Goal: Transaction & Acquisition: Purchase product/service

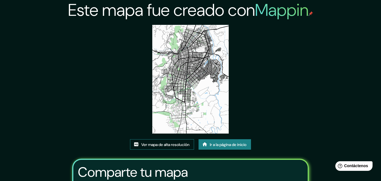
click at [167, 145] on font "Ver mapa de alta resolución" at bounding box center [165, 144] width 48 height 5
click at [230, 145] on font "Ir a la página de inicio" at bounding box center [228, 144] width 37 height 5
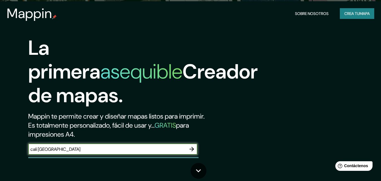
type input "cali colombia"
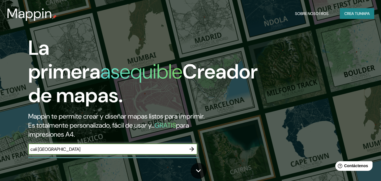
drag, startPoint x: 193, startPoint y: 148, endPoint x: 216, endPoint y: 142, distance: 24.2
click at [192, 148] on icon "button" at bounding box center [192, 149] width 5 height 5
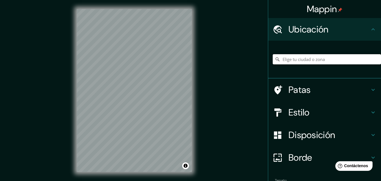
click at [293, 60] on input "Elige tu ciudad o zona" at bounding box center [327, 59] width 108 height 10
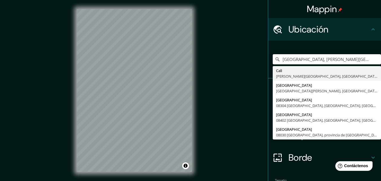
type input "Cali, Valle del Cauca, Colombia"
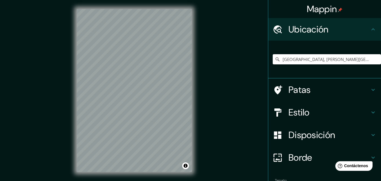
click at [289, 110] on font "Estilo" at bounding box center [299, 112] width 21 height 12
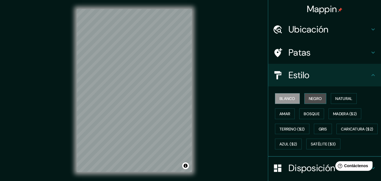
click at [315, 97] on font "Negro" at bounding box center [315, 98] width 13 height 5
click at [193, 93] on div "© Mapbox © OpenStreetMap Improve this map" at bounding box center [134, 90] width 133 height 181
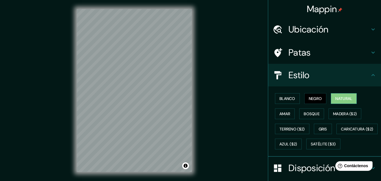
click at [339, 96] on font "Natural" at bounding box center [344, 98] width 17 height 5
click at [275, 114] on button "Amar" at bounding box center [285, 113] width 20 height 11
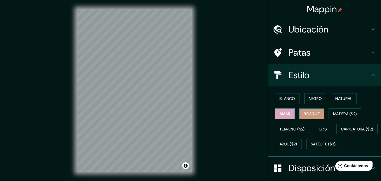
click at [313, 115] on font "Bosque" at bounding box center [312, 113] width 16 height 5
click at [326, 130] on button "Gris" at bounding box center [323, 129] width 18 height 11
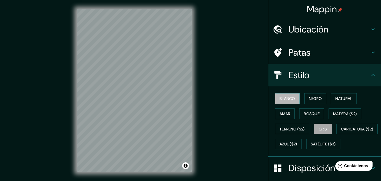
click at [283, 102] on button "Blanco" at bounding box center [287, 98] width 25 height 11
click at [309, 95] on font "Negro" at bounding box center [315, 98] width 13 height 7
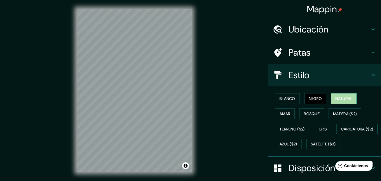
click at [344, 98] on font "Natural" at bounding box center [344, 98] width 17 height 5
click at [321, 128] on font "Gris" at bounding box center [323, 128] width 8 height 5
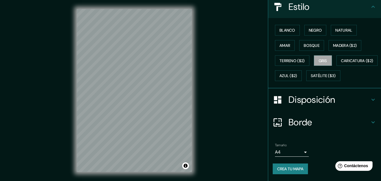
scroll to position [83, 0]
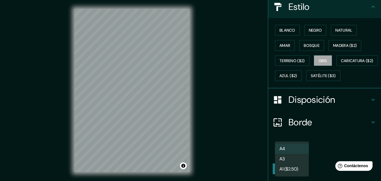
click at [301, 152] on body "Mappin Ubicación Cali, Valle del Cauca, Colombia Cali Valle del Cauca, Colombia…" at bounding box center [190, 90] width 381 height 181
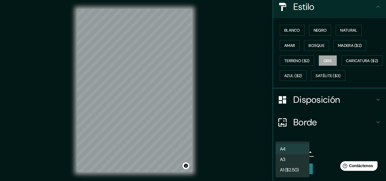
click at [231, 144] on div at bounding box center [193, 90] width 386 height 181
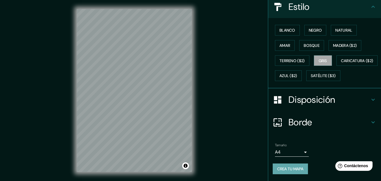
click at [288, 171] on font "Crea tu mapa" at bounding box center [290, 168] width 26 height 5
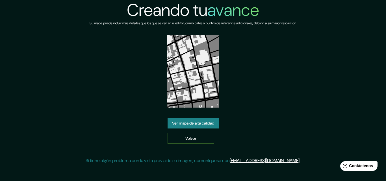
click at [193, 136] on font "Volver" at bounding box center [190, 138] width 11 height 5
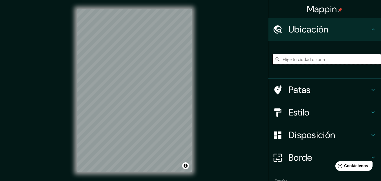
click at [298, 63] on input "Elige tu ciudad o zona" at bounding box center [327, 59] width 108 height 10
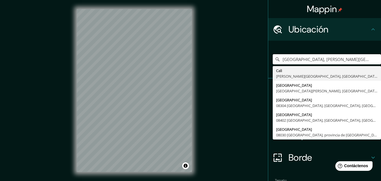
type input "[GEOGRAPHIC_DATA], [PERSON_NAME][GEOGRAPHIC_DATA], [GEOGRAPHIC_DATA]"
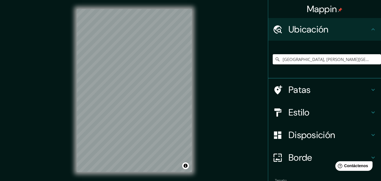
click at [314, 134] on font "Disposición" at bounding box center [312, 135] width 47 height 12
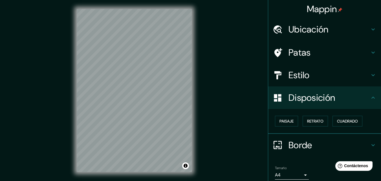
click at [293, 71] on font "Estilo" at bounding box center [299, 75] width 21 height 12
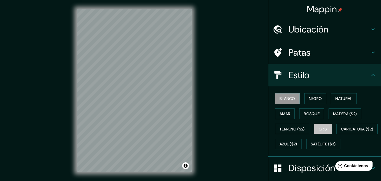
click at [319, 130] on font "Gris" at bounding box center [323, 128] width 8 height 5
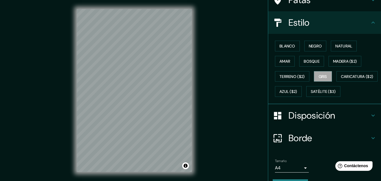
scroll to position [83, 0]
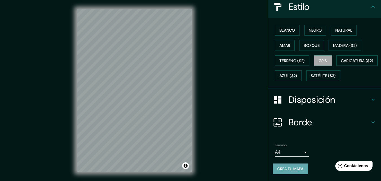
click at [289, 169] on font "Crea tu mapa" at bounding box center [290, 168] width 26 height 5
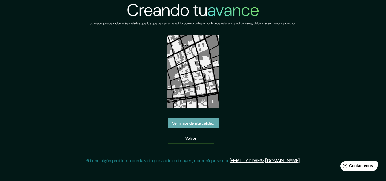
click at [189, 121] on font "Ver mapa de alta calidad" at bounding box center [193, 123] width 42 height 5
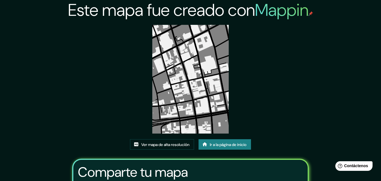
drag, startPoint x: 192, startPoint y: 64, endPoint x: 181, endPoint y: 78, distance: 18.5
click at [220, 143] on font "Ir a la página de inicio" at bounding box center [228, 144] width 37 height 5
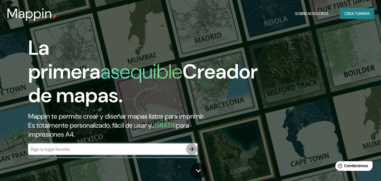
click at [194, 148] on icon "button" at bounding box center [192, 149] width 7 height 7
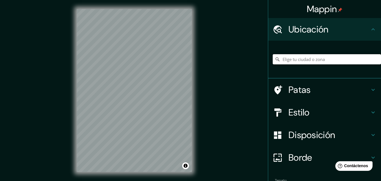
click at [287, 58] on input "Elige tu ciudad o zona" at bounding box center [327, 59] width 108 height 10
type input "Cali, Valle del Cauca, Colombia"
click at [164, 78] on div at bounding box center [164, 78] width 5 height 5
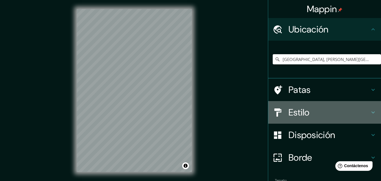
click at [299, 109] on font "Estilo" at bounding box center [299, 112] width 21 height 12
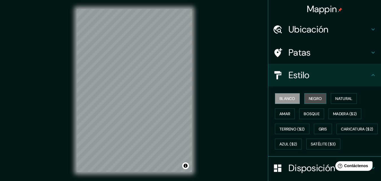
click at [310, 96] on font "Negro" at bounding box center [315, 98] width 13 height 7
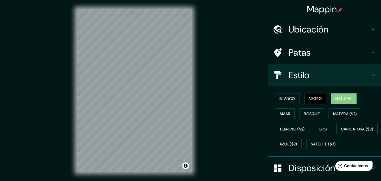
click at [336, 96] on font "Natural" at bounding box center [344, 98] width 17 height 5
click at [319, 127] on font "Gris" at bounding box center [323, 128] width 8 height 5
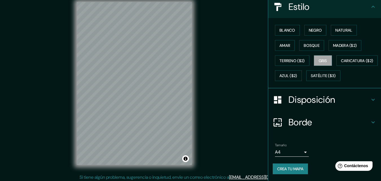
scroll to position [9, 0]
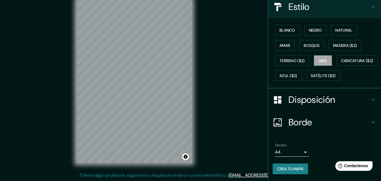
click at [286, 168] on font "Crea tu mapa" at bounding box center [290, 168] width 26 height 5
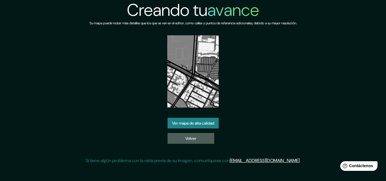
click at [193, 137] on font "Volver" at bounding box center [190, 138] width 11 height 5
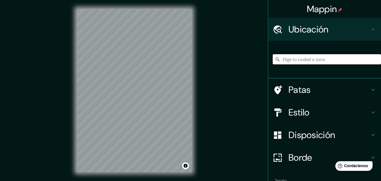
click at [294, 60] on input "Elige tu ciudad o zona" at bounding box center [327, 59] width 108 height 10
type input "[GEOGRAPHIC_DATA], [PERSON_NAME][GEOGRAPHIC_DATA], [GEOGRAPHIC_DATA]"
click at [291, 111] on font "Estilo" at bounding box center [299, 112] width 21 height 12
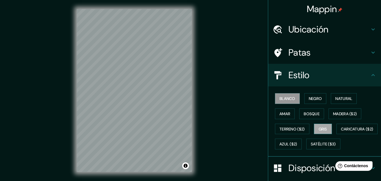
click at [321, 129] on font "Gris" at bounding box center [323, 128] width 8 height 5
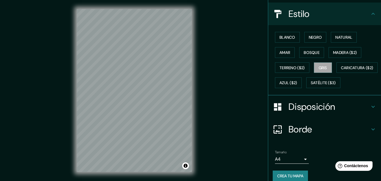
scroll to position [83, 0]
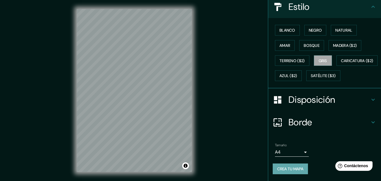
click at [293, 168] on font "Crea tu mapa" at bounding box center [290, 168] width 26 height 5
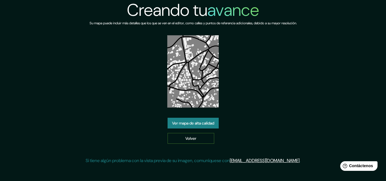
click at [191, 140] on font "Volver" at bounding box center [190, 138] width 11 height 5
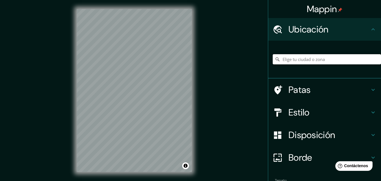
click at [303, 62] on input "Elige tu ciudad o zona" at bounding box center [327, 59] width 108 height 10
type input "[GEOGRAPHIC_DATA], [PERSON_NAME][GEOGRAPHIC_DATA], [GEOGRAPHIC_DATA]"
click at [298, 111] on font "Estilo" at bounding box center [299, 112] width 21 height 12
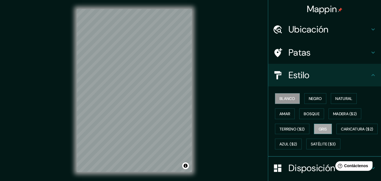
click at [321, 128] on font "Gris" at bounding box center [323, 128] width 8 height 5
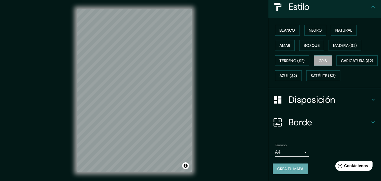
click at [288, 169] on font "Crea tu mapa" at bounding box center [290, 168] width 26 height 5
